Goal: Task Accomplishment & Management: Use online tool/utility

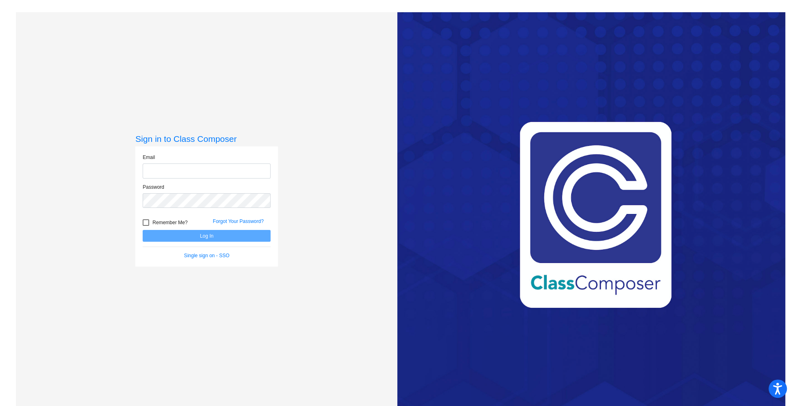
type input "[EMAIL_ADDRESS][DOMAIN_NAME]"
click at [238, 241] on button "Log In" at bounding box center [207, 236] width 128 height 12
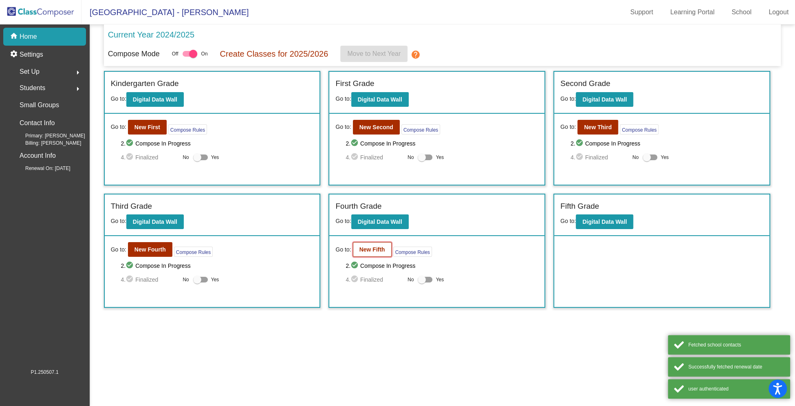
click at [383, 244] on button "New Fifth" at bounding box center [372, 249] width 39 height 15
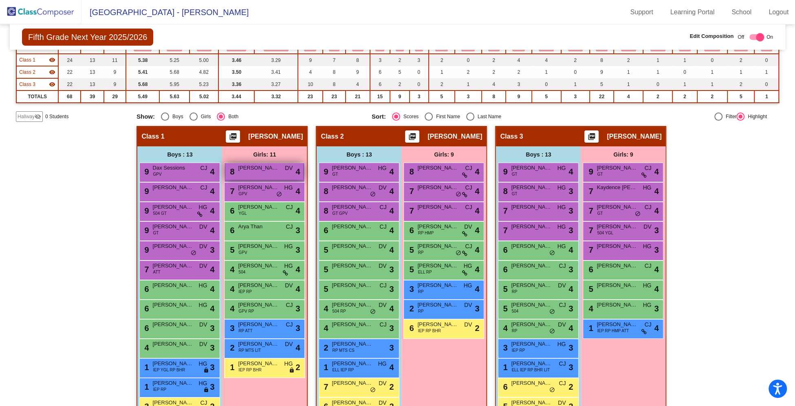
scroll to position [113, 0]
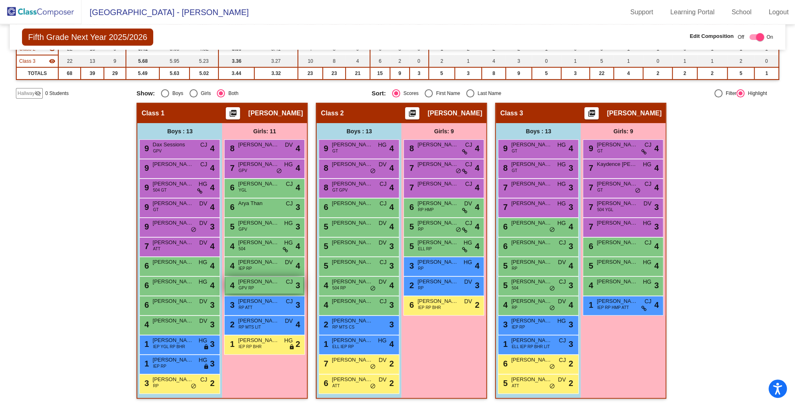
click at [254, 289] on div "4 [PERSON_NAME] GPV RP CJ lock do_not_disturb_alt 3" at bounding box center [264, 285] width 78 height 17
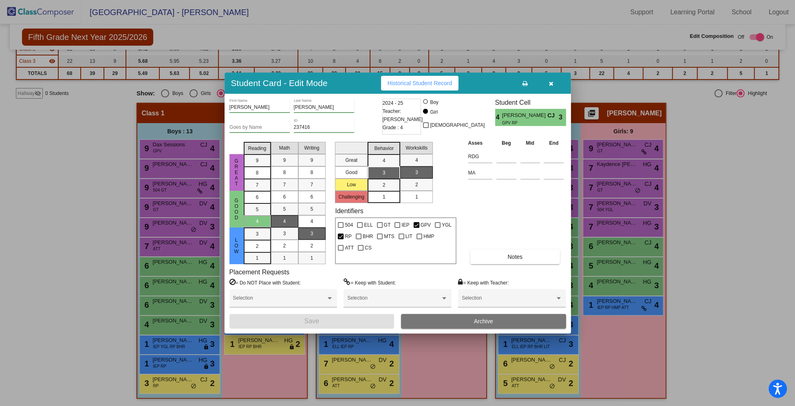
click at [554, 86] on button "button" at bounding box center [551, 83] width 26 height 15
